Goal: Check status

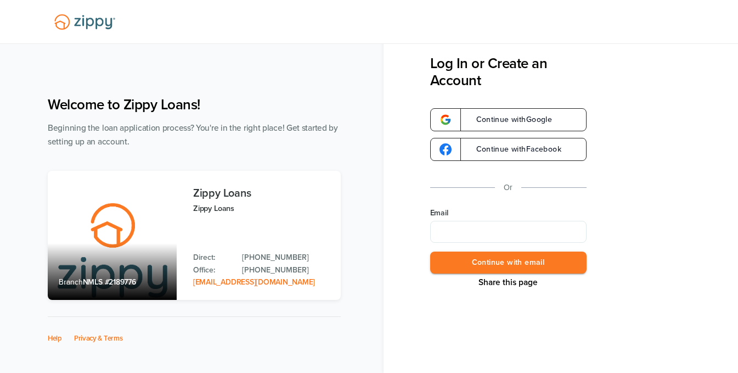
click at [457, 232] on input "Email" at bounding box center [508, 232] width 156 height 22
type input "**********"
click at [490, 260] on button "Continue with email" at bounding box center [508, 262] width 156 height 22
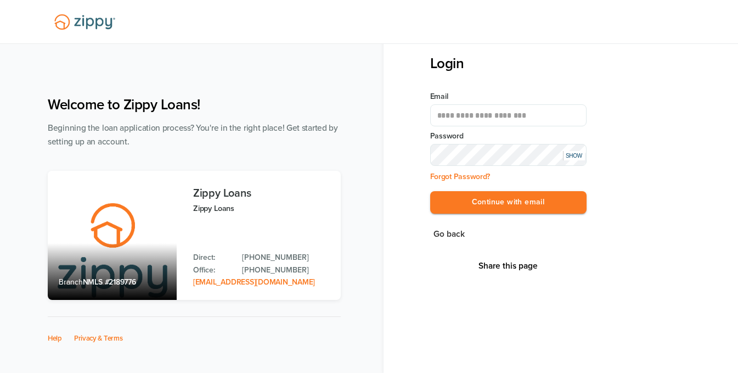
click at [430, 191] on button "Continue with email" at bounding box center [508, 202] width 156 height 22
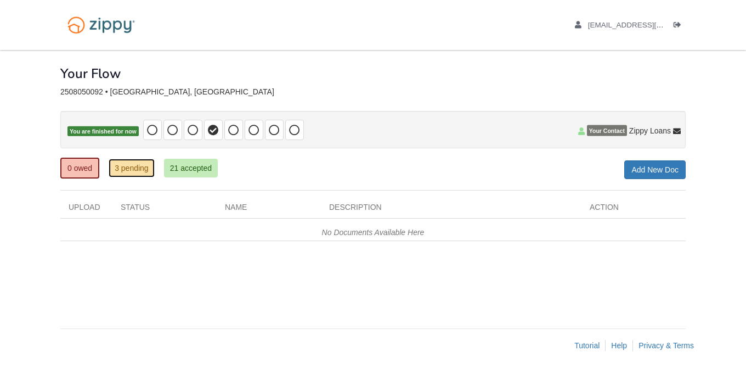
click at [142, 168] on link "3 pending" at bounding box center [132, 168] width 46 height 19
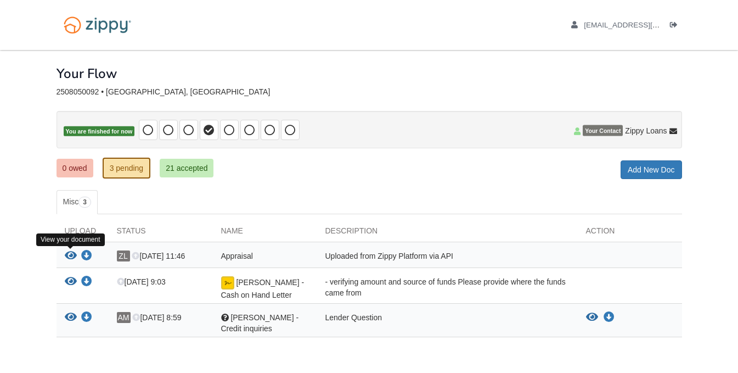
click at [69, 259] on icon "View Appraisal" at bounding box center [71, 255] width 12 height 11
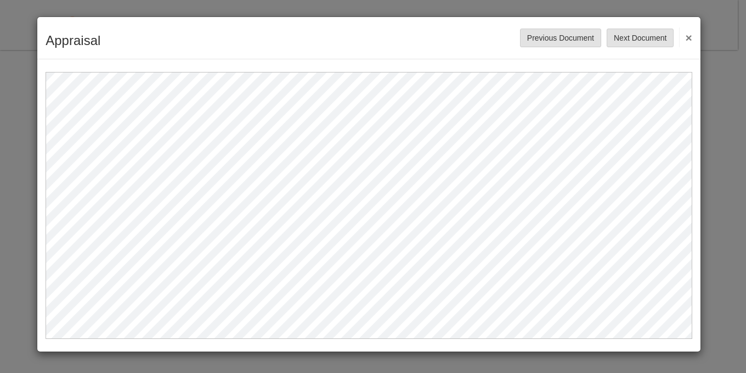
click at [686, 41] on button "×" at bounding box center [685, 37] width 13 height 20
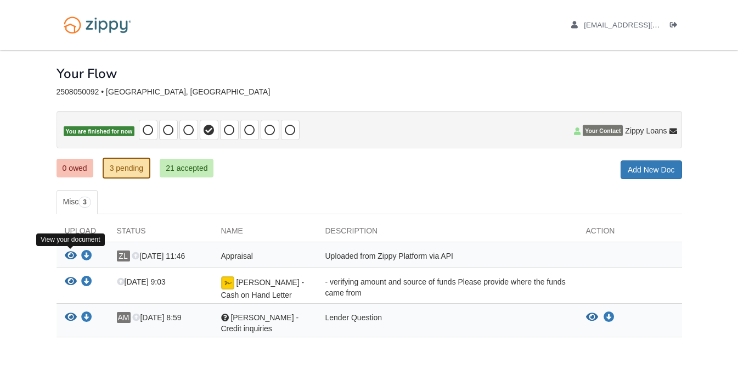
click at [69, 254] on icon "View Appraisal" at bounding box center [71, 255] width 12 height 11
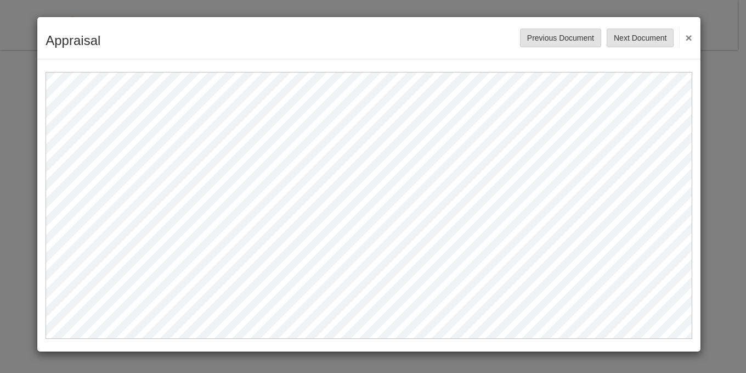
click at [685, 42] on button "×" at bounding box center [685, 37] width 13 height 20
